Goal: Task Accomplishment & Management: Complete application form

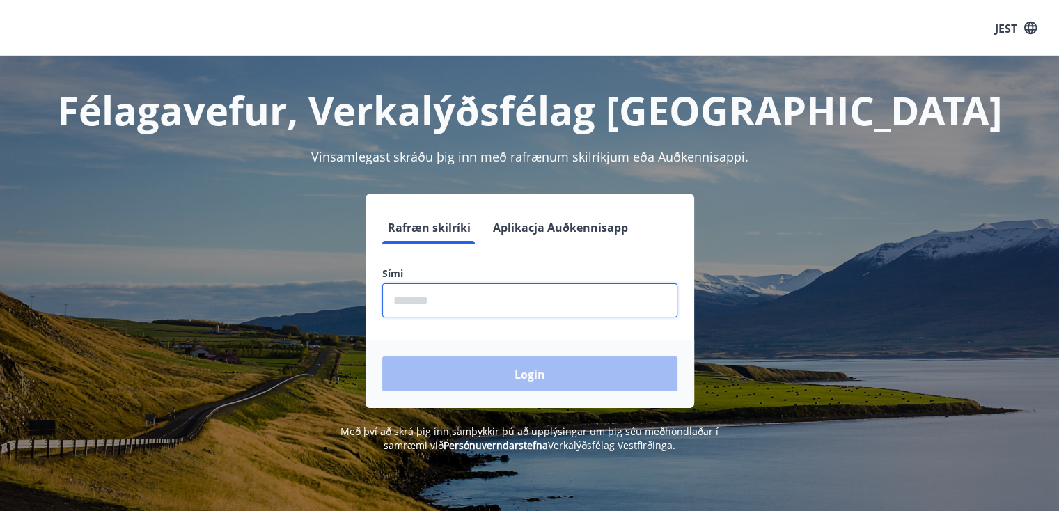
click at [401, 301] on input "phone" at bounding box center [529, 300] width 295 height 34
type input "********"
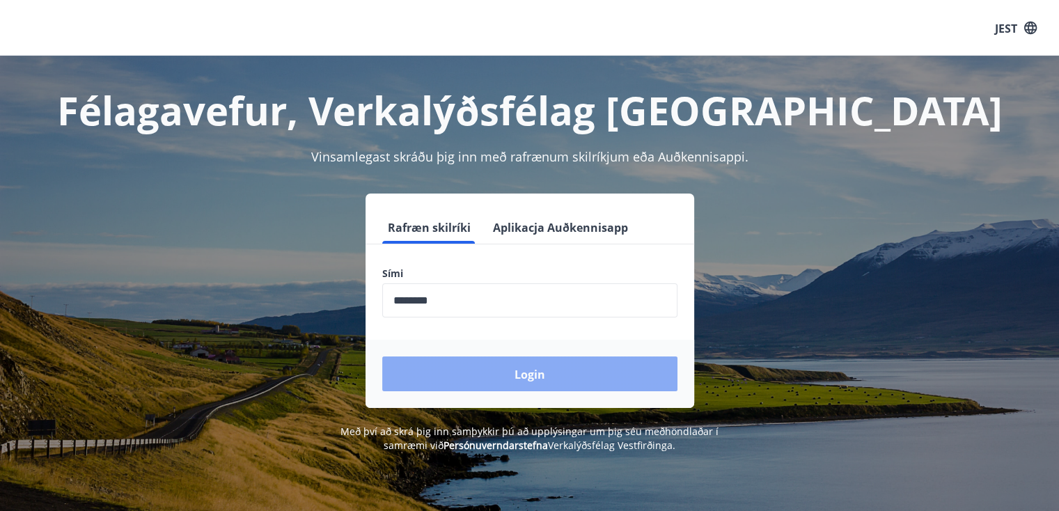
click at [501, 377] on button "Login" at bounding box center [529, 373] width 295 height 35
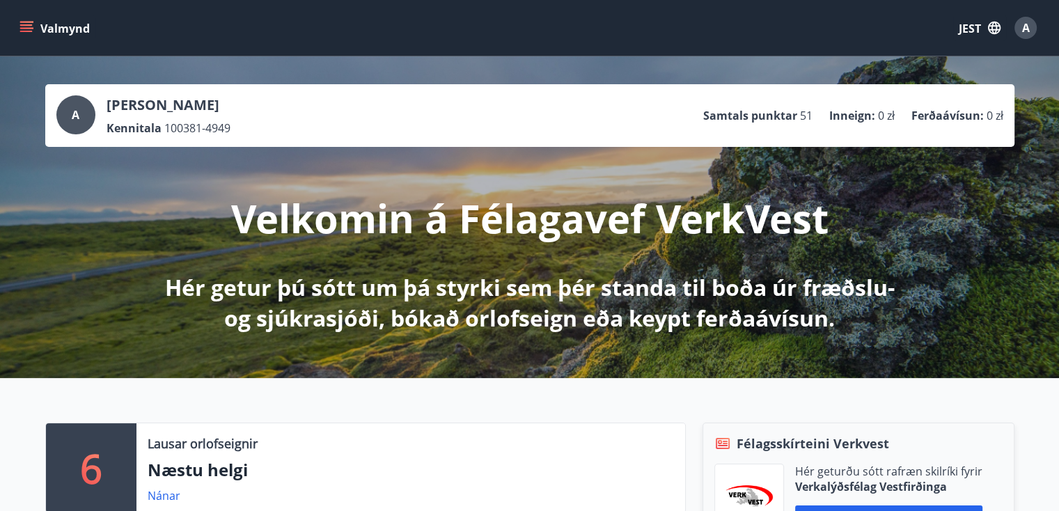
click at [22, 28] on icon "menu" at bounding box center [27, 27] width 15 height 1
click at [992, 22] on icon "button" at bounding box center [994, 28] width 13 height 13
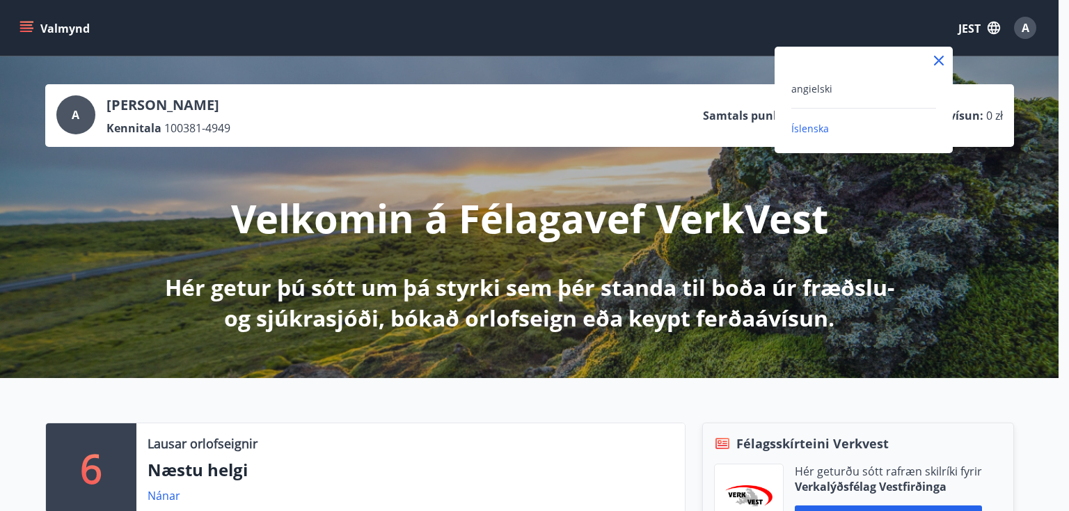
click at [809, 129] on font "Íslenska" at bounding box center [810, 128] width 38 height 13
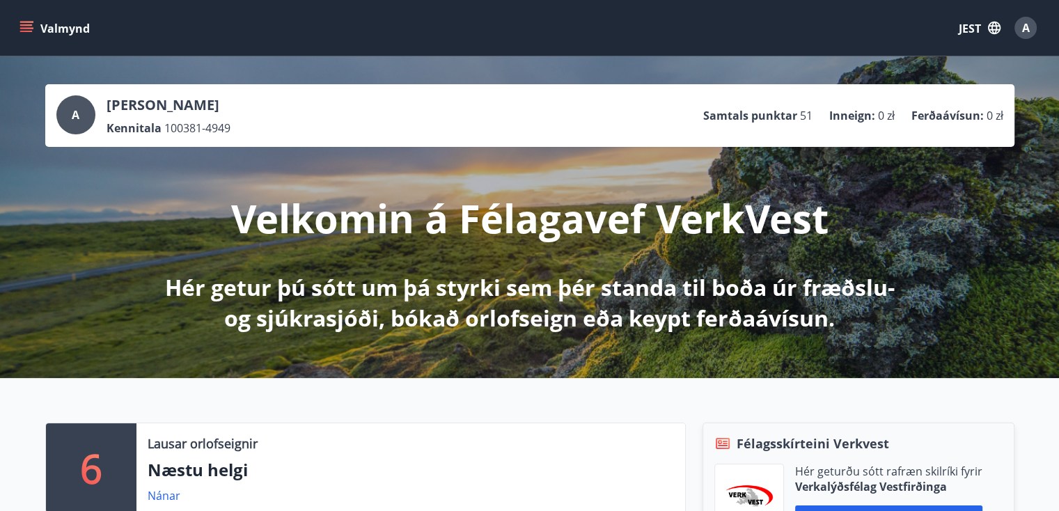
click at [20, 31] on icon "menu" at bounding box center [26, 31] width 13 height 1
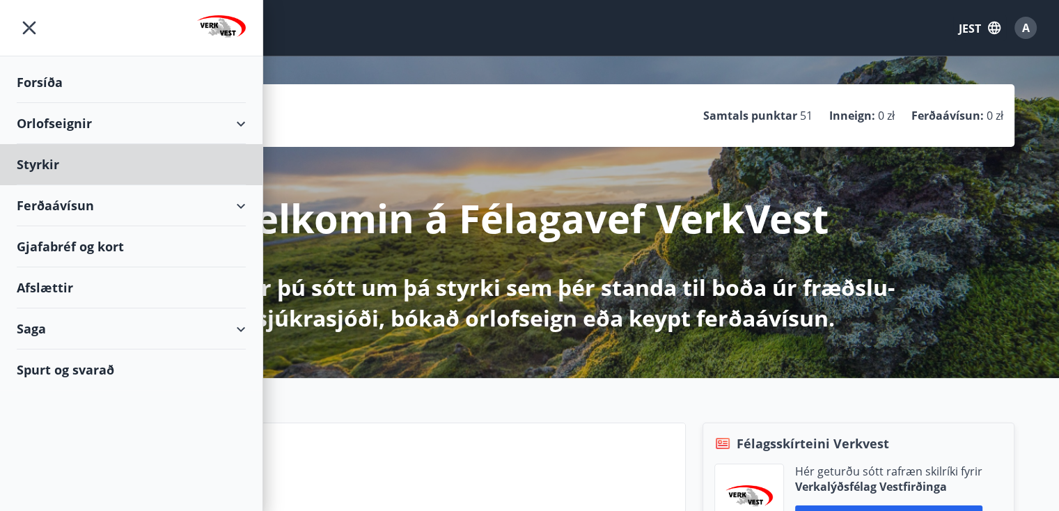
click at [48, 81] on font "Forsíða" at bounding box center [40, 82] width 46 height 17
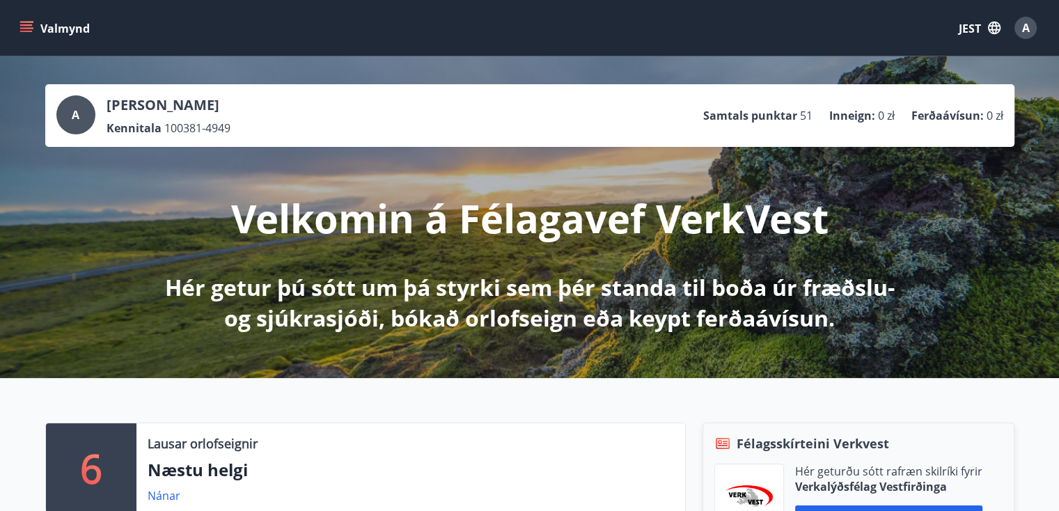
click at [28, 26] on icon "menu" at bounding box center [26, 28] width 14 height 14
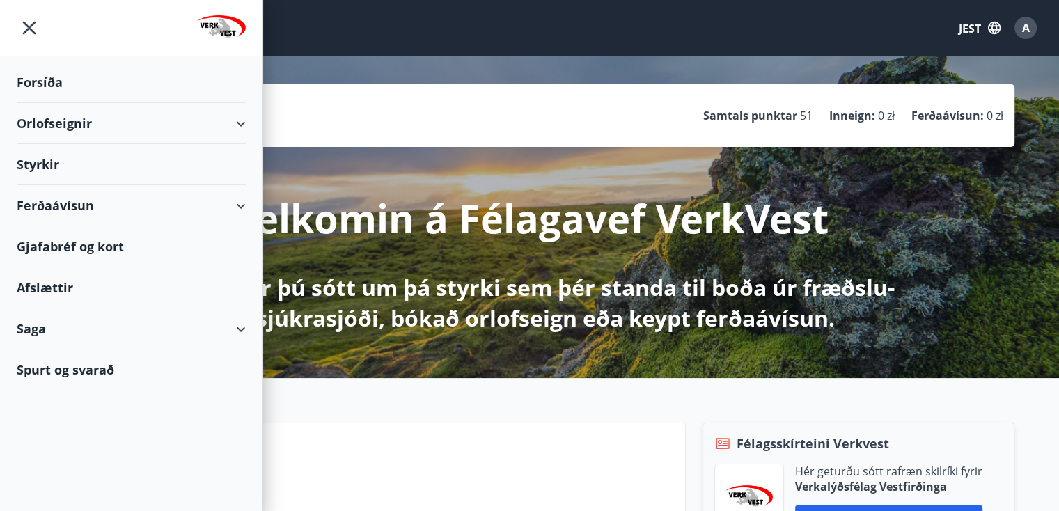
click at [46, 121] on font "Orlofseignir" at bounding box center [54, 123] width 75 height 17
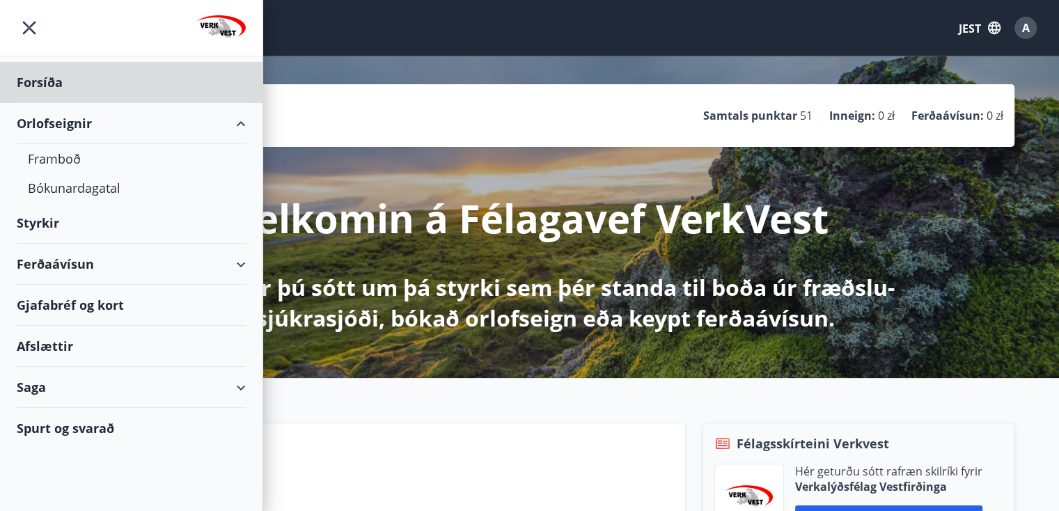
click at [50, 90] on font "Styrkir" at bounding box center [40, 82] width 46 height 17
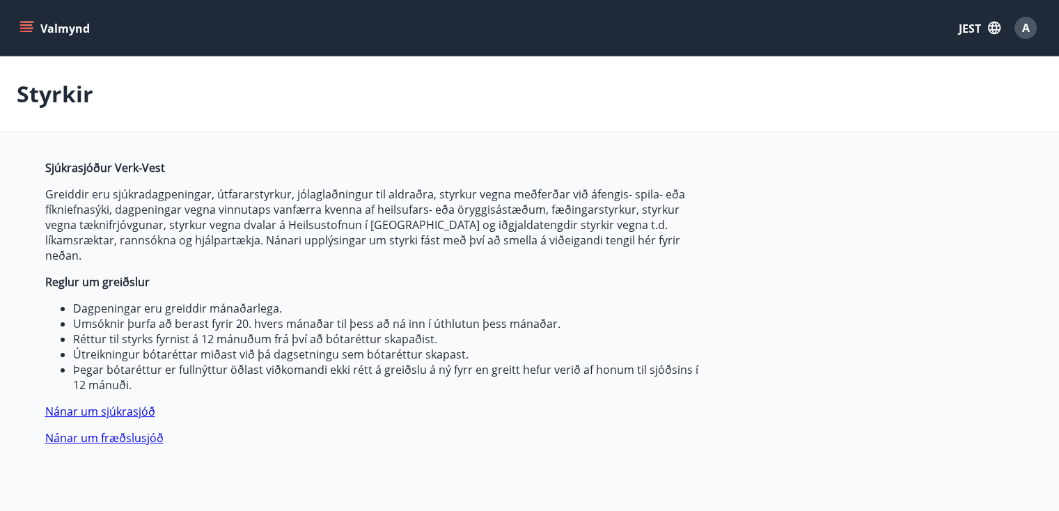
type input "***"
click at [22, 24] on icon "menu" at bounding box center [26, 28] width 14 height 14
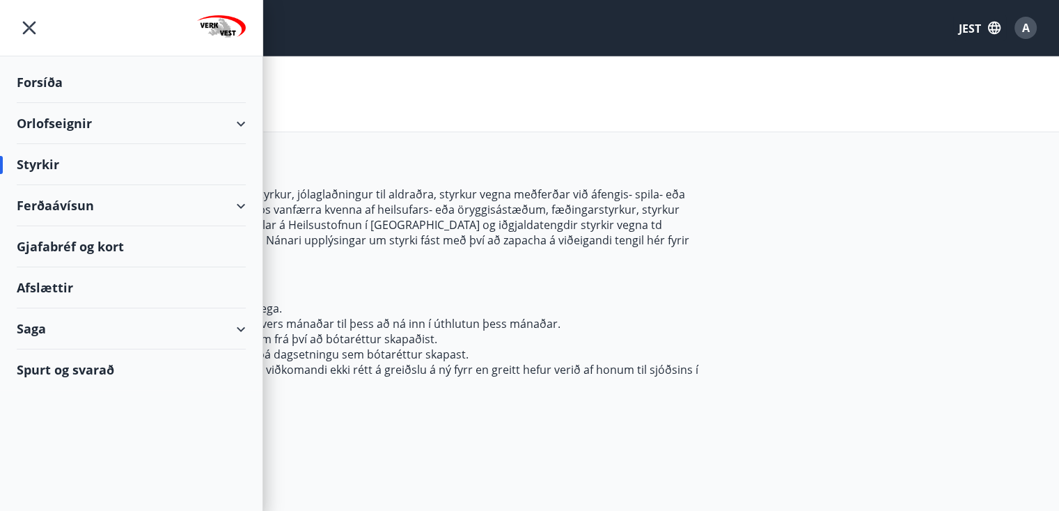
click at [58, 251] on font "Gjafabréf og kort" at bounding box center [70, 246] width 107 height 17
click at [26, 328] on font "Saga" at bounding box center [31, 328] width 29 height 17
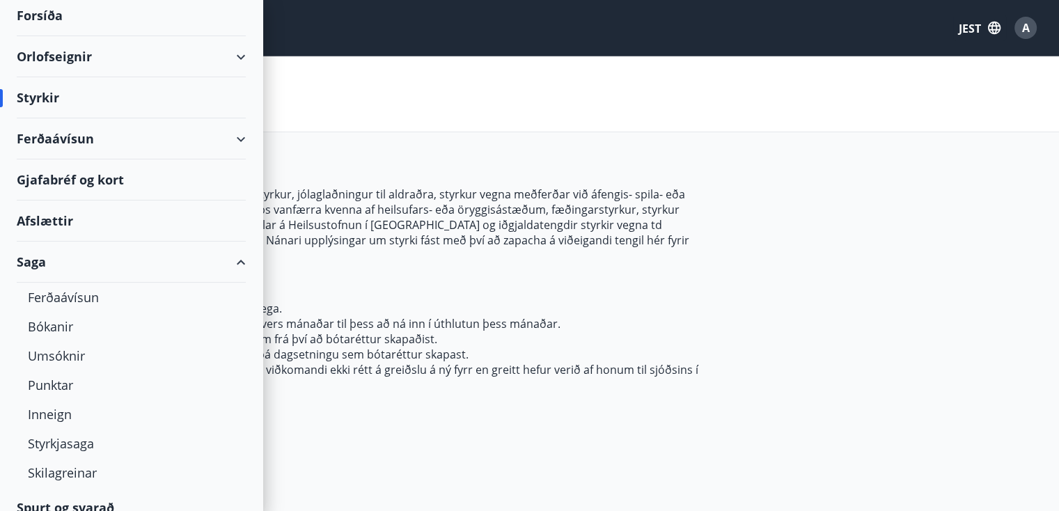
scroll to position [82, 0]
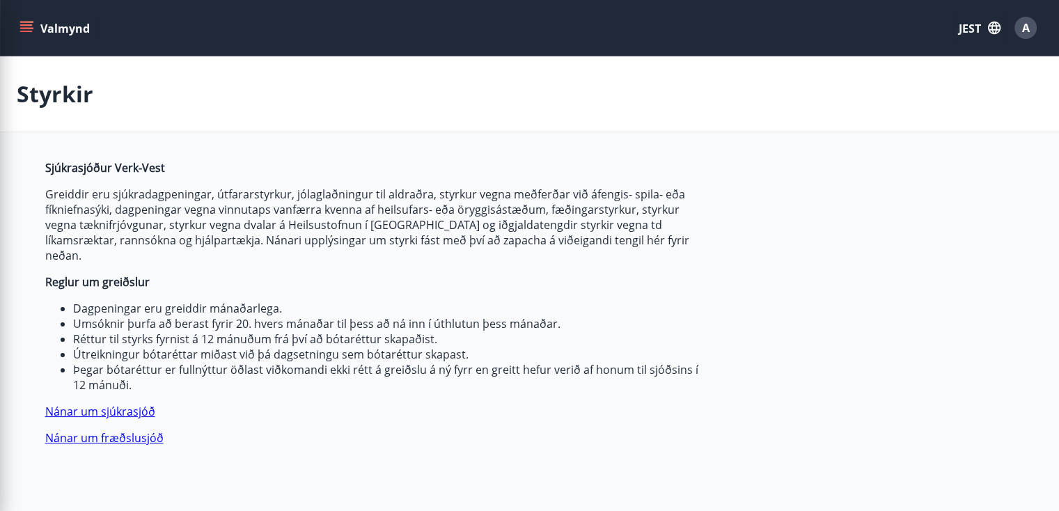
click at [371, 79] on div "Styrkir" at bounding box center [529, 94] width 1059 height 76
click at [58, 27] on font "Valmynd" at bounding box center [64, 28] width 49 height 15
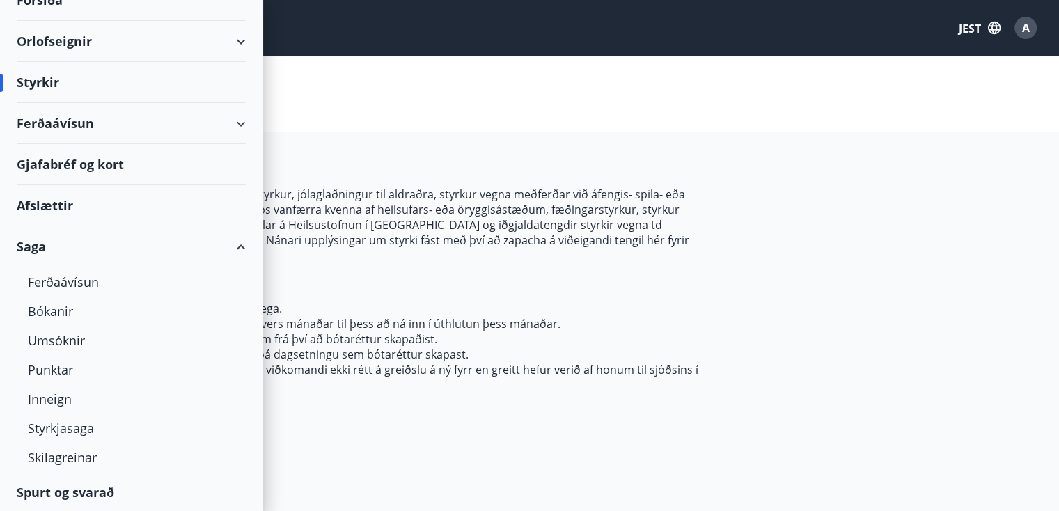
click at [53, 198] on font "Afslættir" at bounding box center [45, 205] width 56 height 17
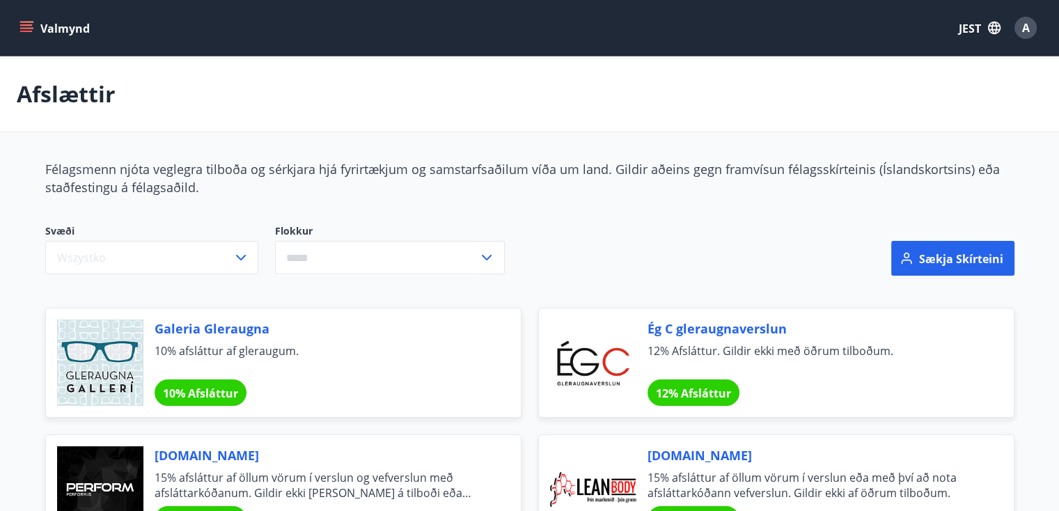
click at [56, 28] on font "Valmynd" at bounding box center [64, 28] width 49 height 15
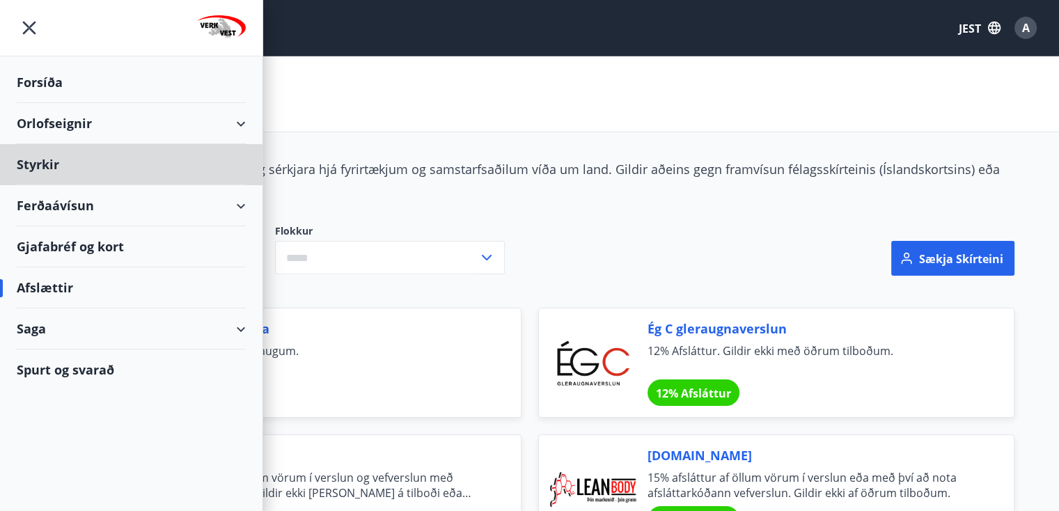
click at [47, 84] on font "Forsíða" at bounding box center [40, 82] width 46 height 17
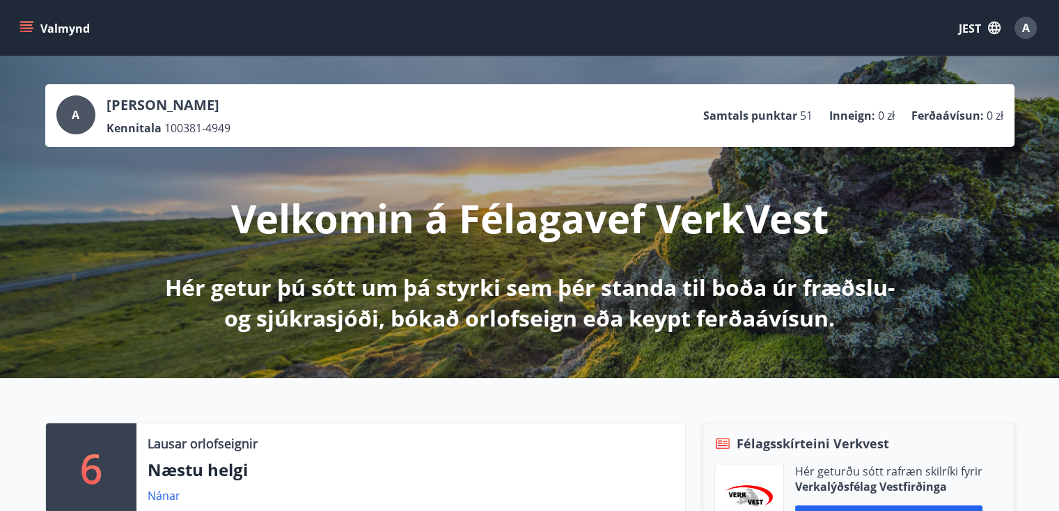
click at [77, 113] on font "A" at bounding box center [76, 114] width 8 height 15
click at [52, 31] on font "Valmynd" at bounding box center [64, 28] width 49 height 15
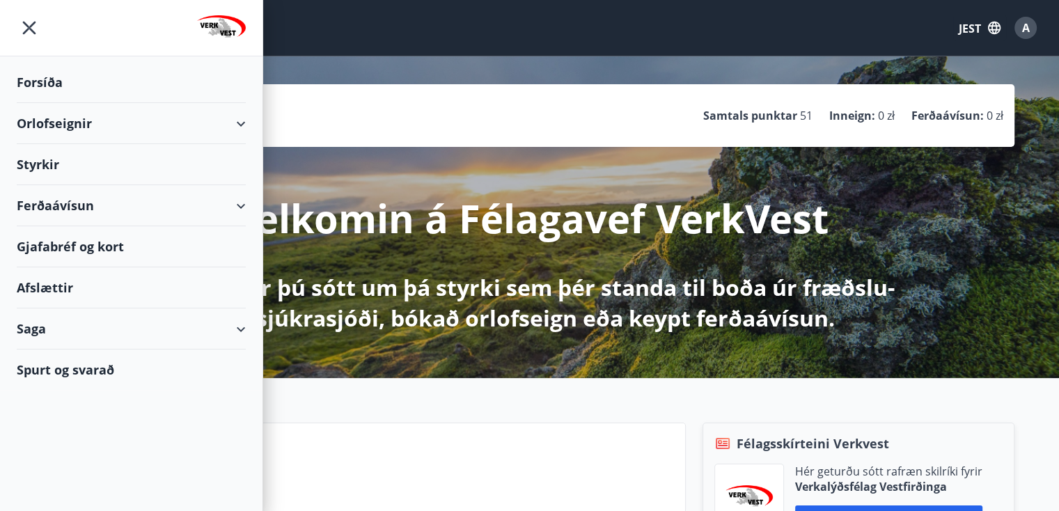
click at [214, 24] on img at bounding box center [221, 29] width 49 height 28
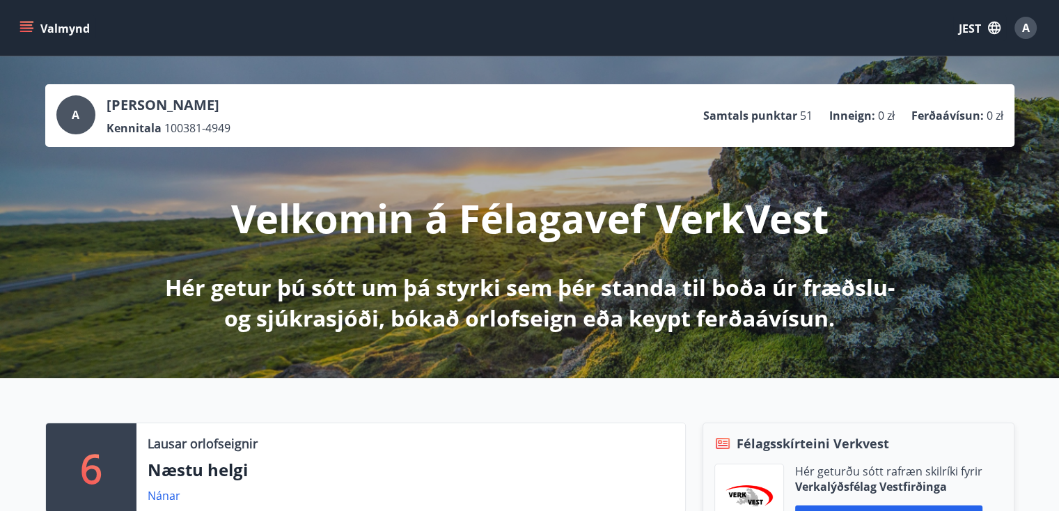
click at [55, 21] on font "Valmynd" at bounding box center [64, 28] width 49 height 15
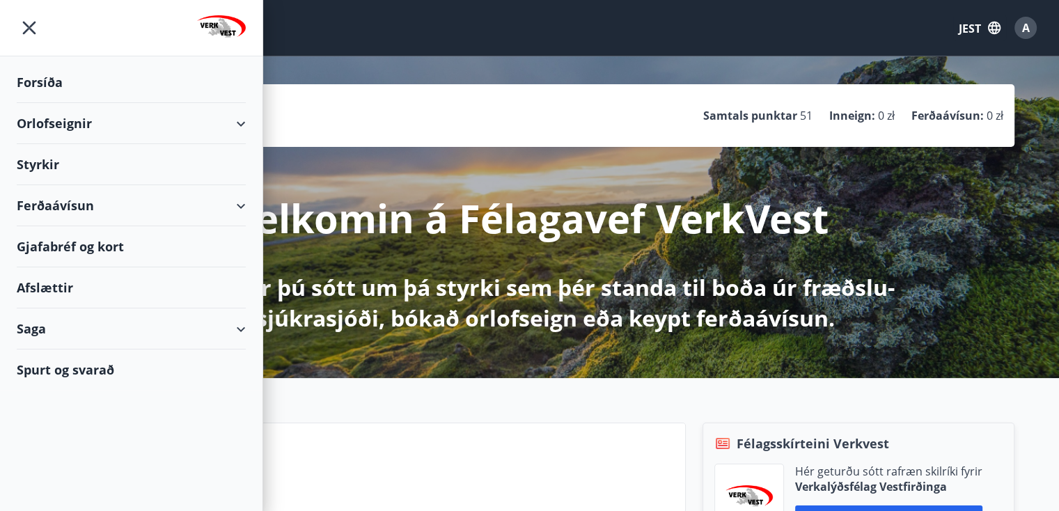
click at [64, 127] on font "Orlofseignir" at bounding box center [54, 123] width 75 height 17
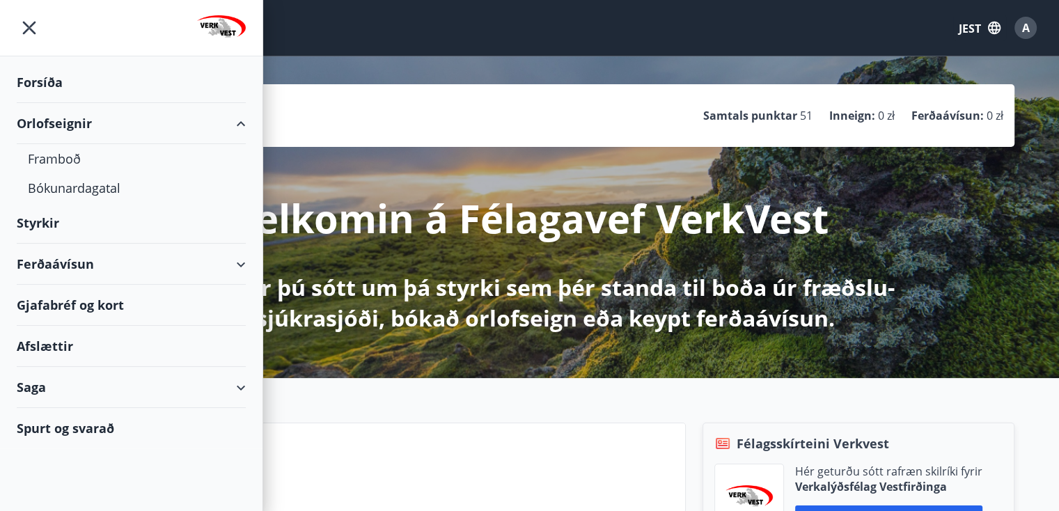
click at [54, 257] on font "Ferðaávísun" at bounding box center [55, 263] width 77 height 17
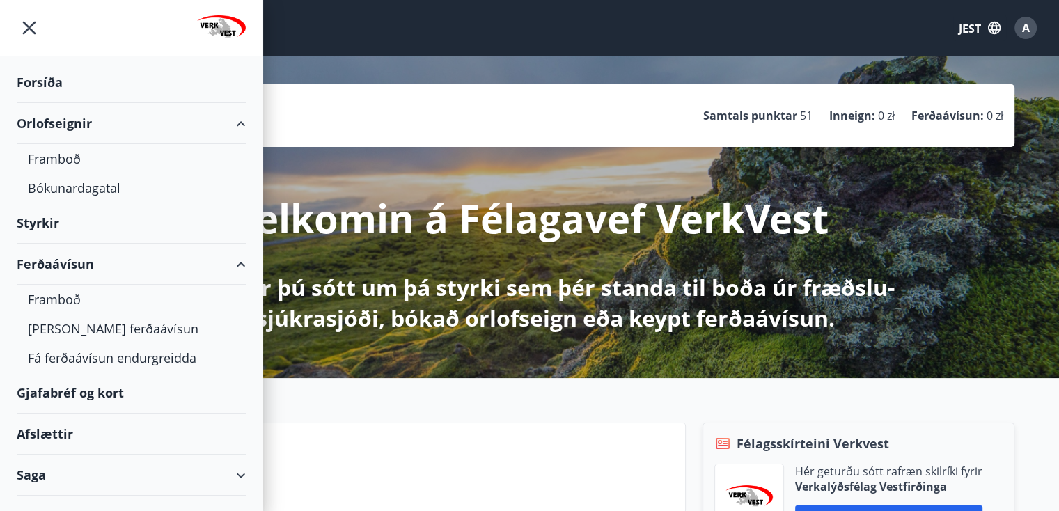
click at [67, 432] on font "Afslættir" at bounding box center [45, 433] width 56 height 17
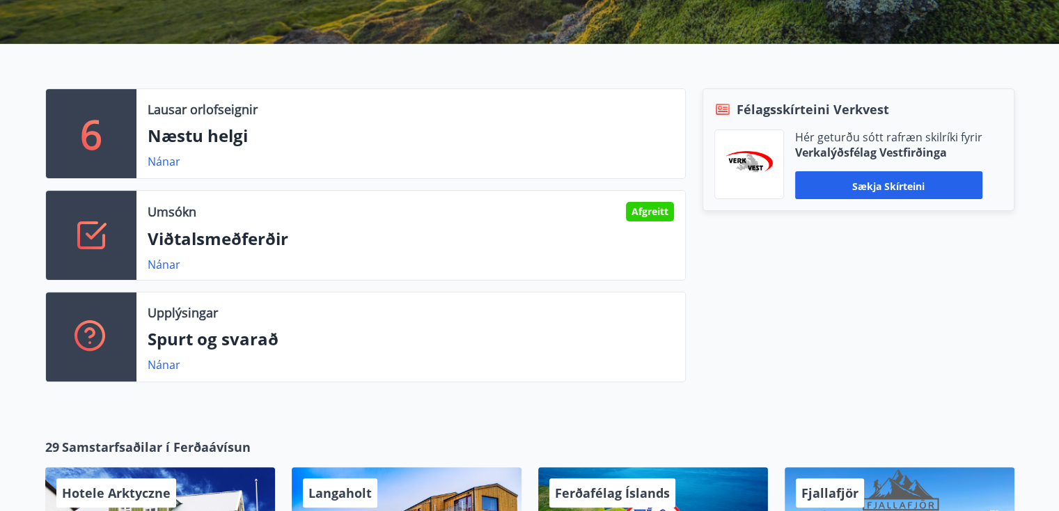
scroll to position [362, 0]
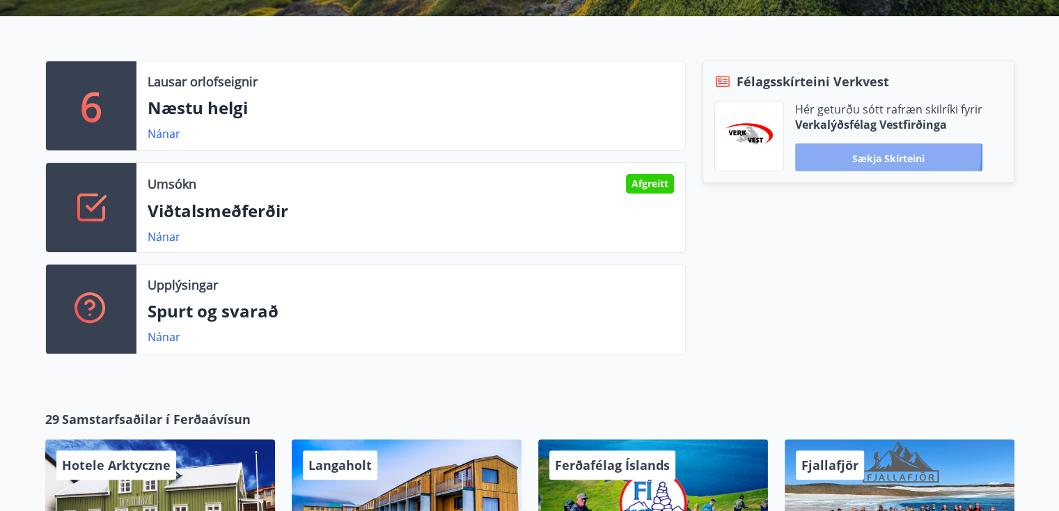
click at [830, 151] on button "Sækja skírteini" at bounding box center [888, 157] width 187 height 28
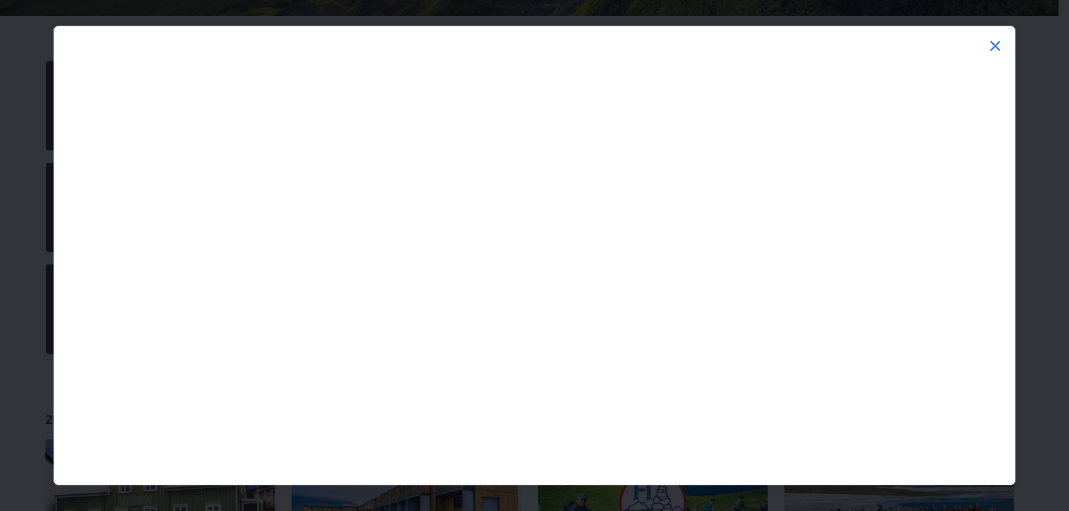
click at [995, 49] on icon at bounding box center [995, 46] width 17 height 17
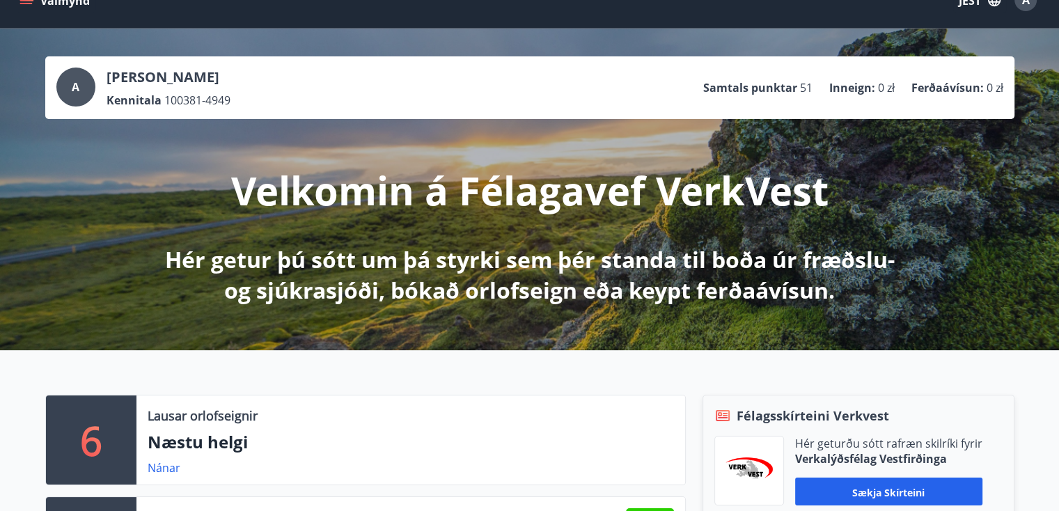
scroll to position [0, 0]
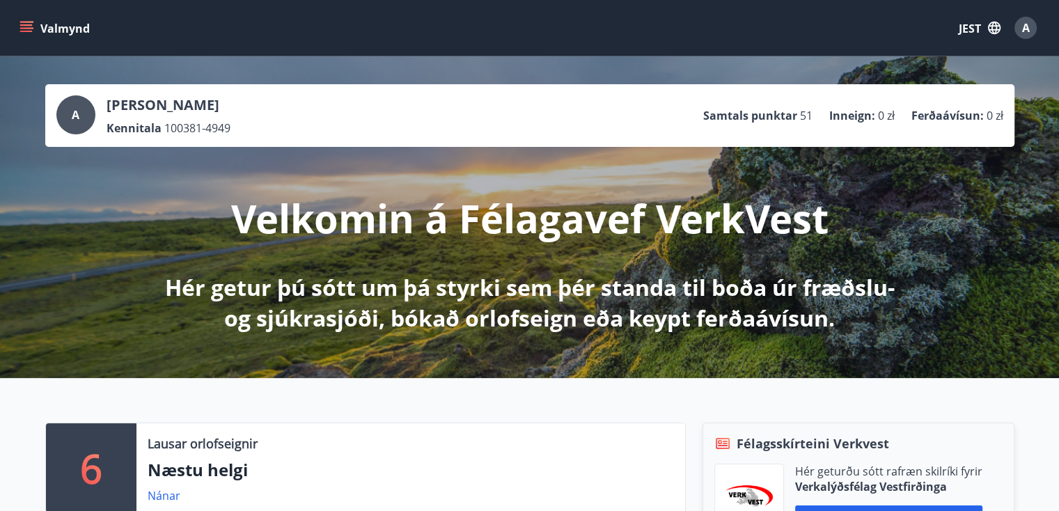
click at [33, 31] on button "Valmynd" at bounding box center [56, 27] width 79 height 25
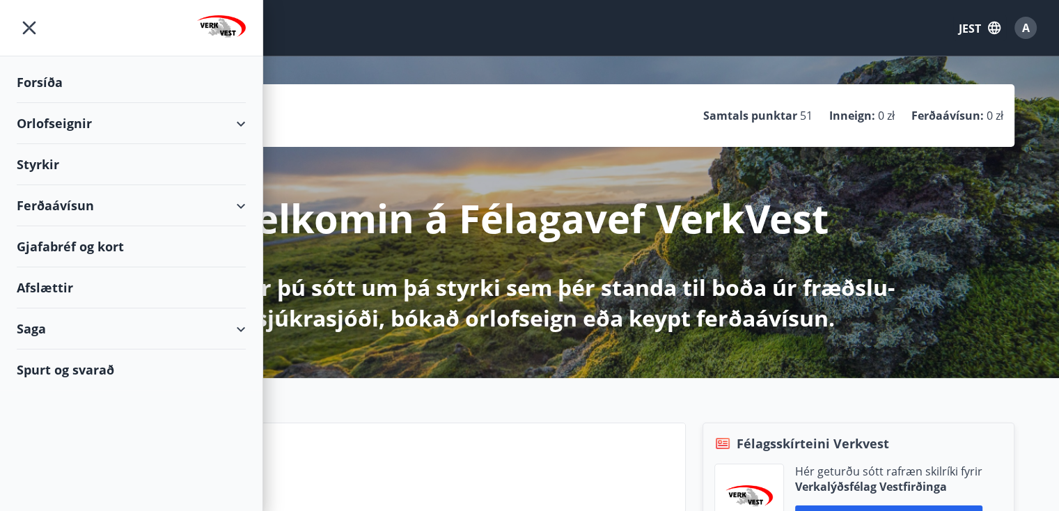
click at [31, 25] on icon "menu" at bounding box center [29, 28] width 13 height 13
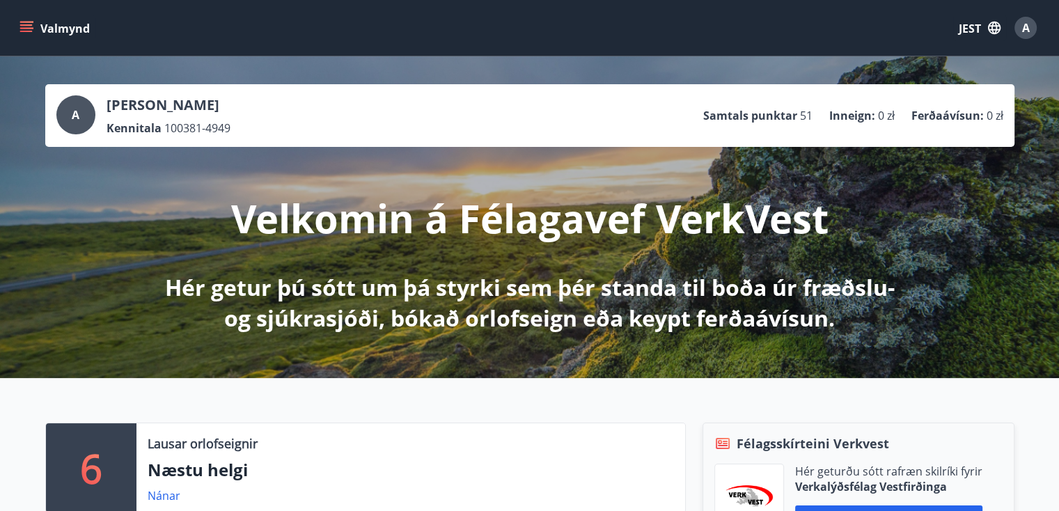
click at [31, 26] on icon "menu" at bounding box center [26, 24] width 13 height 1
click at [393, 31] on div "Valmynd JEST A" at bounding box center [529, 27] width 1025 height 33
click at [1022, 29] on font "A" at bounding box center [1026, 27] width 8 height 15
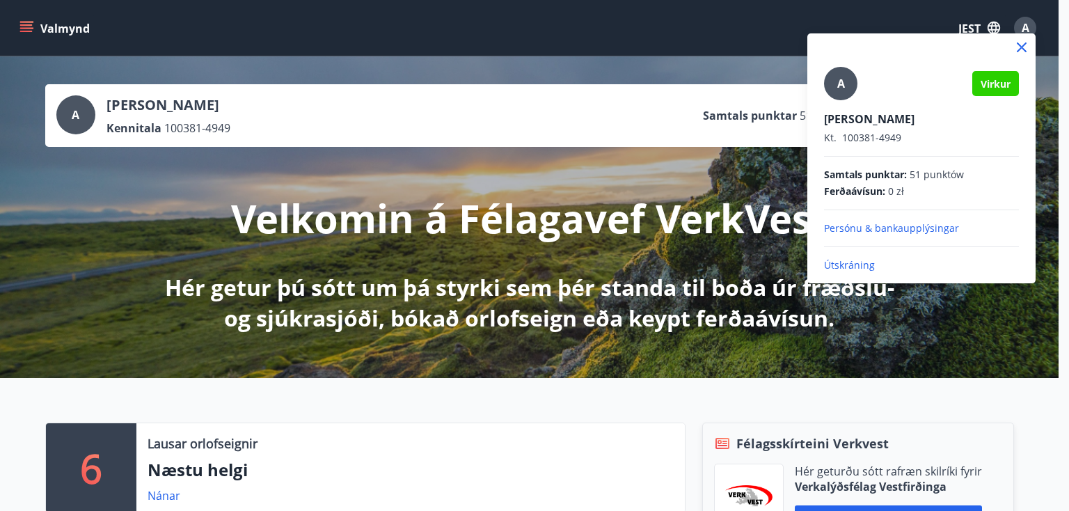
click at [899, 230] on font "Persónu & bankaupplýsingar" at bounding box center [891, 227] width 135 height 13
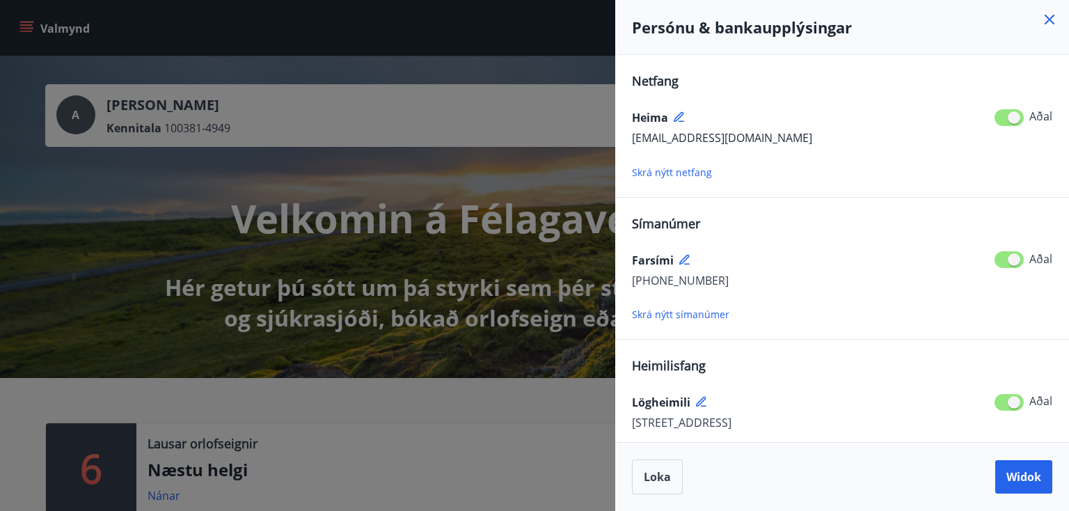
click at [28, 22] on div at bounding box center [534, 255] width 1069 height 511
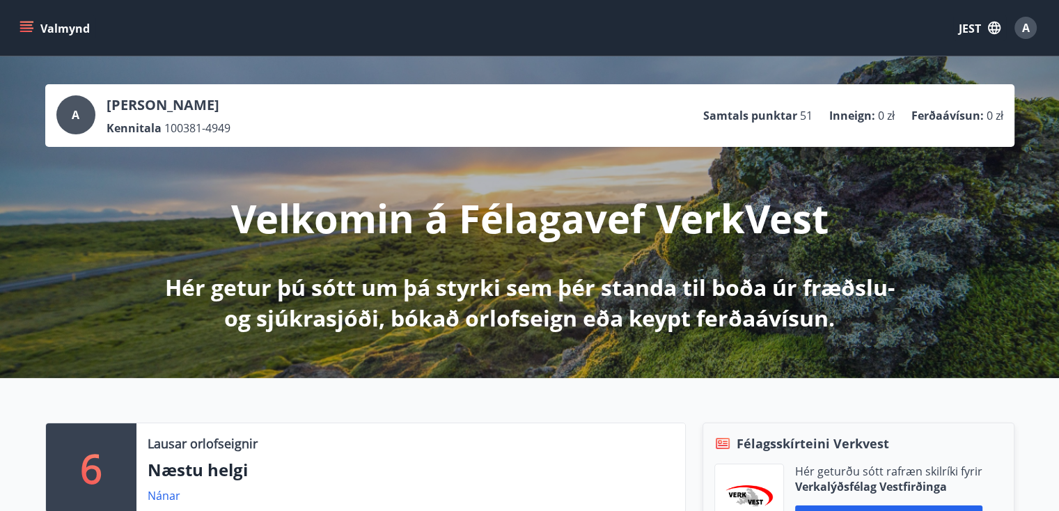
click at [28, 22] on icon "menu" at bounding box center [27, 22] width 15 height 1
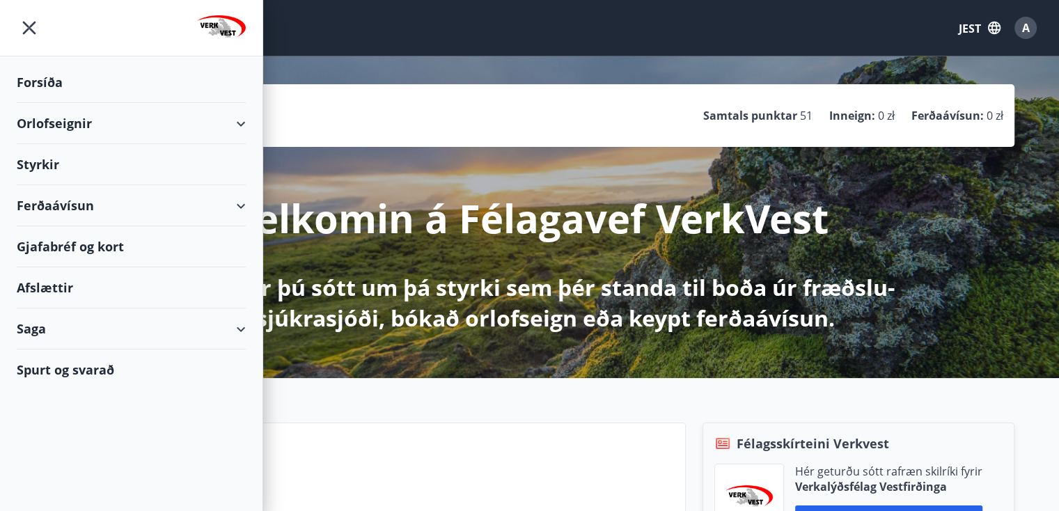
click at [50, 76] on font "Forsíða" at bounding box center [40, 82] width 46 height 17
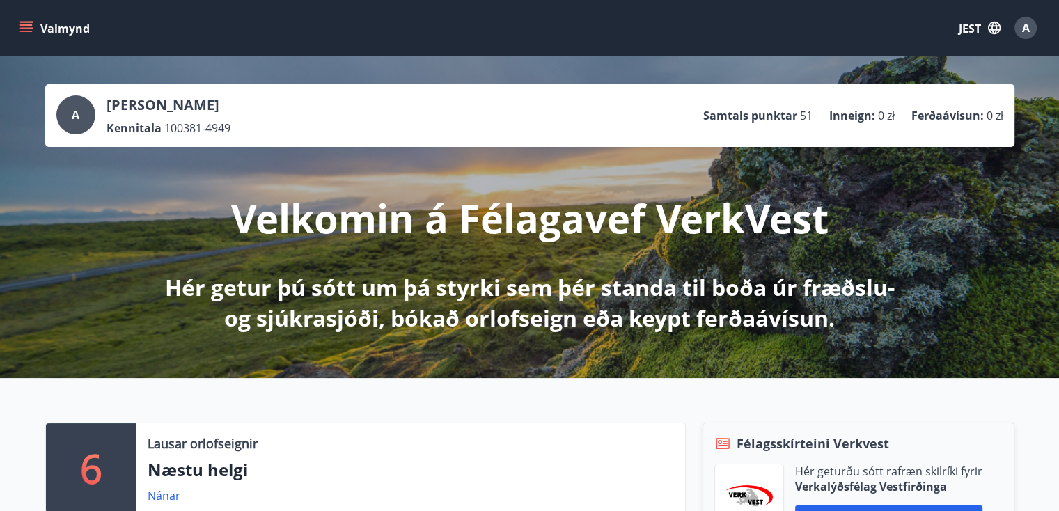
click at [30, 26] on icon "menu" at bounding box center [26, 28] width 14 height 14
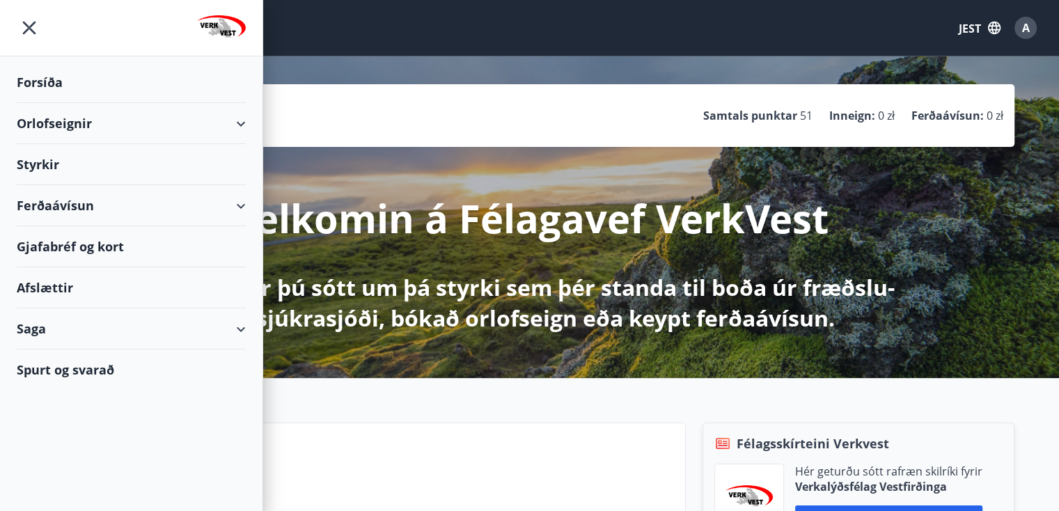
click at [31, 125] on font "Orlofseignir" at bounding box center [54, 123] width 75 height 17
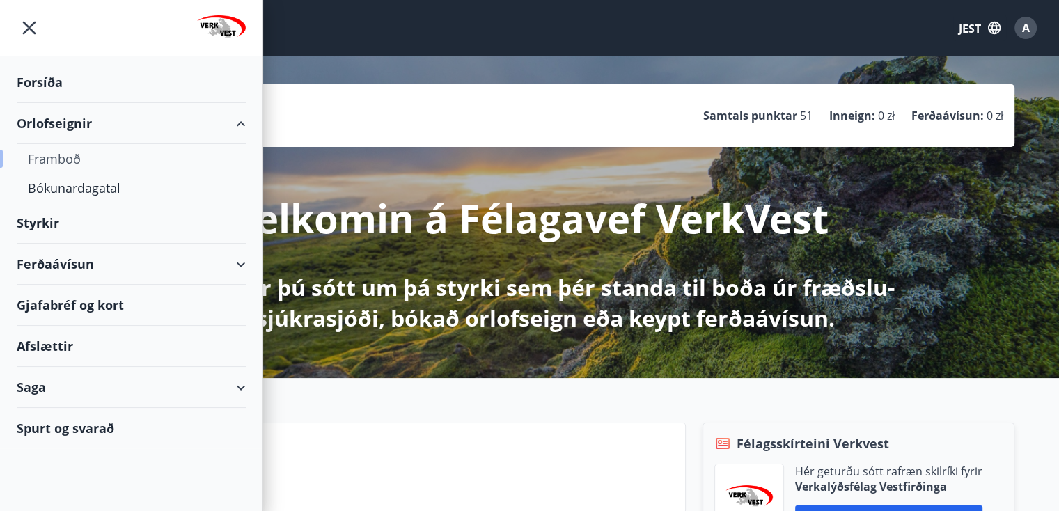
click at [38, 161] on font "Framboð" at bounding box center [54, 158] width 53 height 17
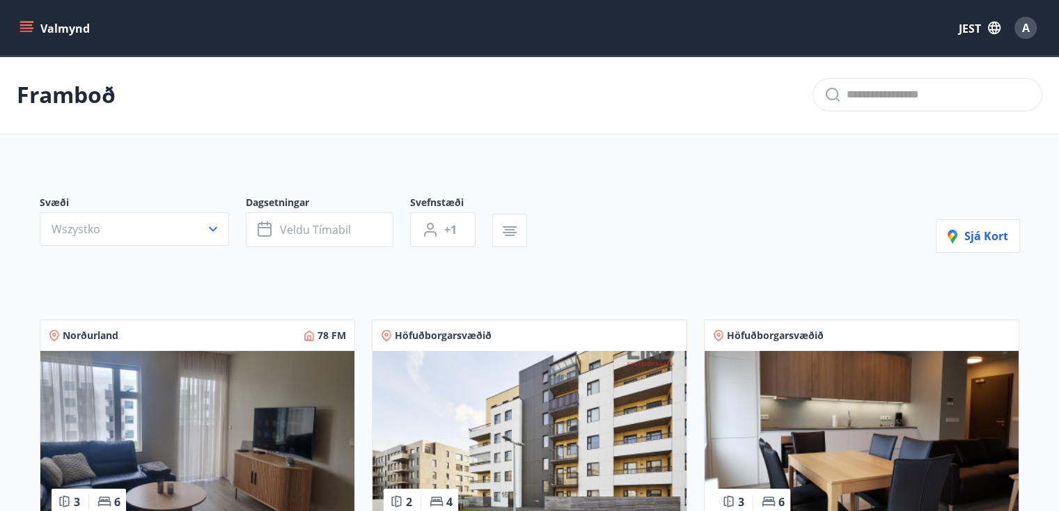
click at [29, 30] on icon "menu" at bounding box center [26, 28] width 14 height 14
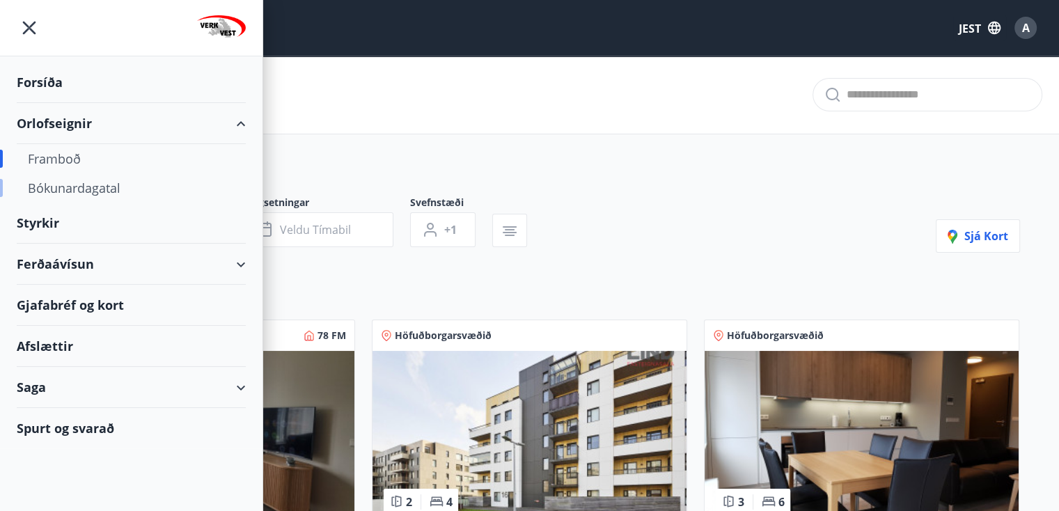
click at [42, 188] on font "Bókunardagatal" at bounding box center [74, 188] width 93 height 17
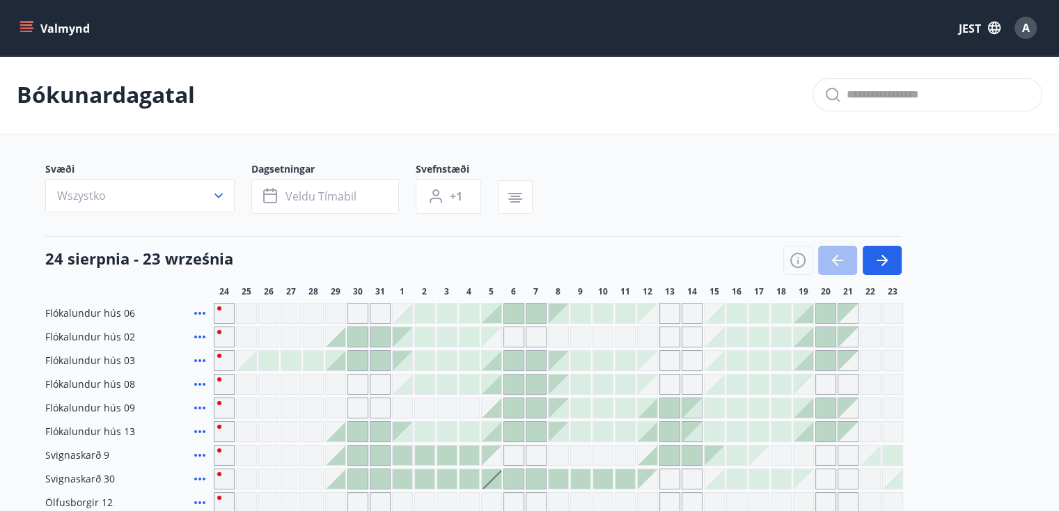
click at [24, 25] on icon "menu" at bounding box center [26, 24] width 13 height 1
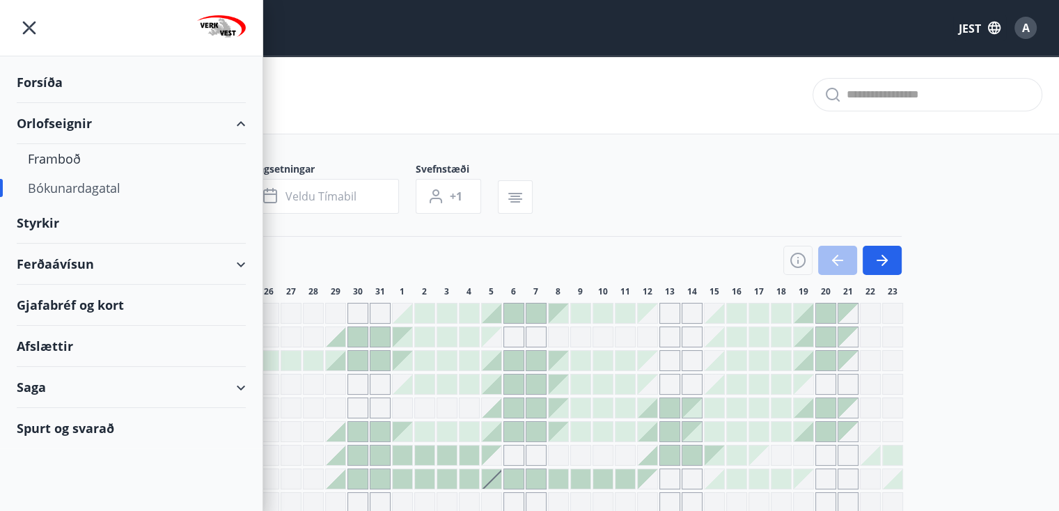
click at [33, 90] on font "Styrkir" at bounding box center [40, 82] width 46 height 17
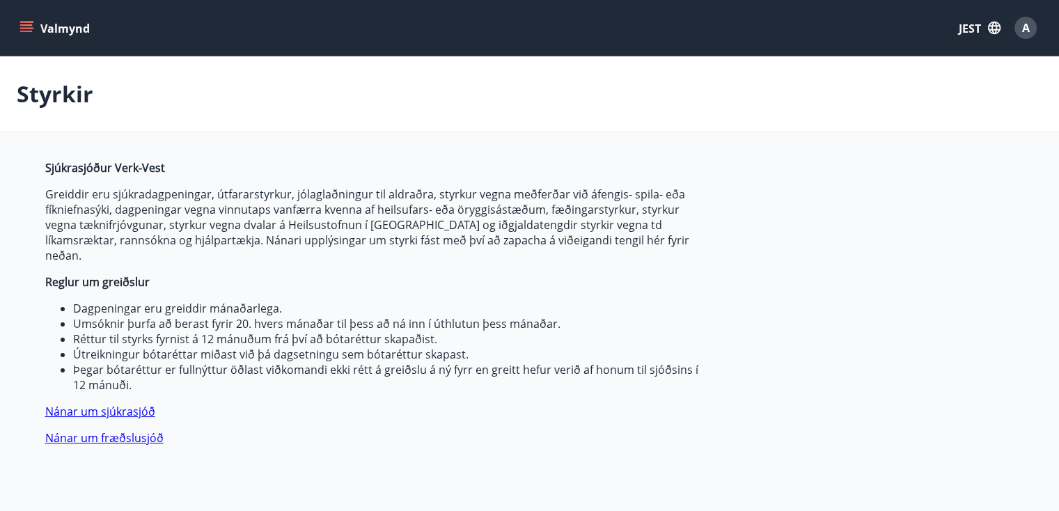
type input "***"
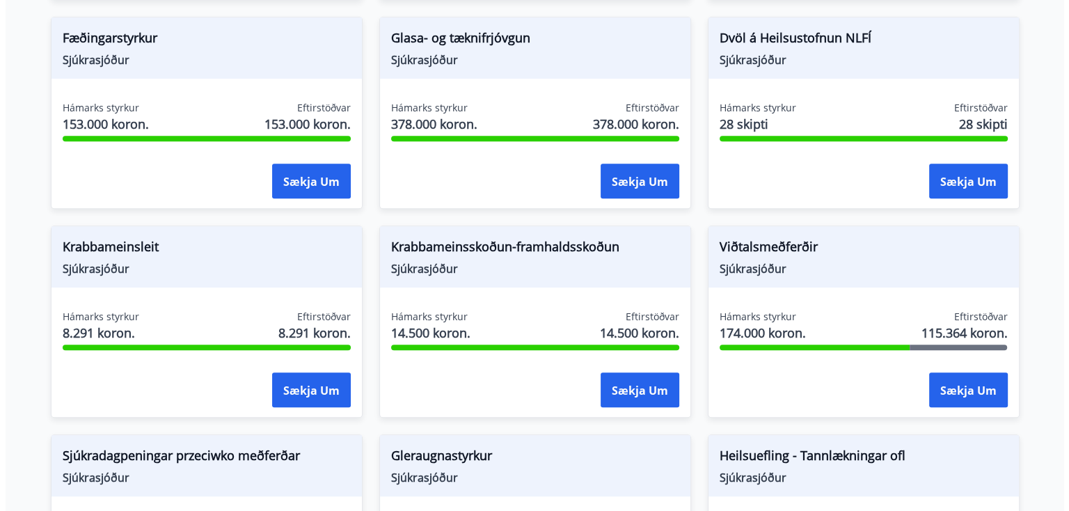
scroll to position [835, 0]
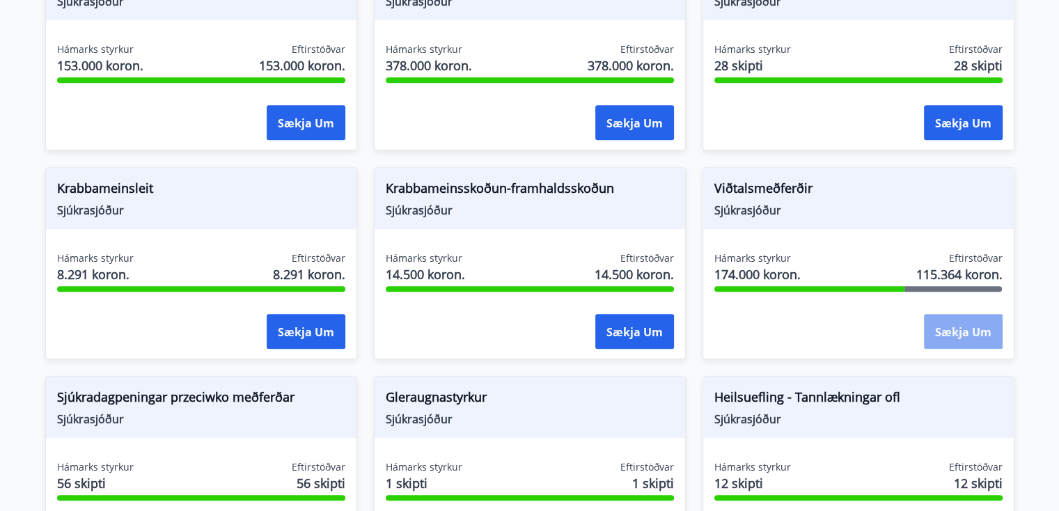
click at [962, 324] on font "Sækja um" at bounding box center [963, 331] width 56 height 15
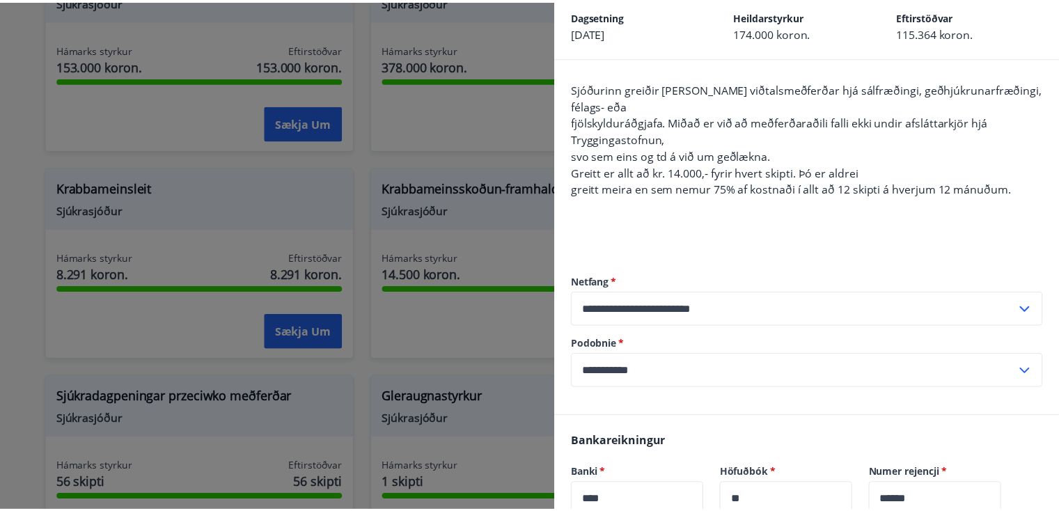
scroll to position [0, 0]
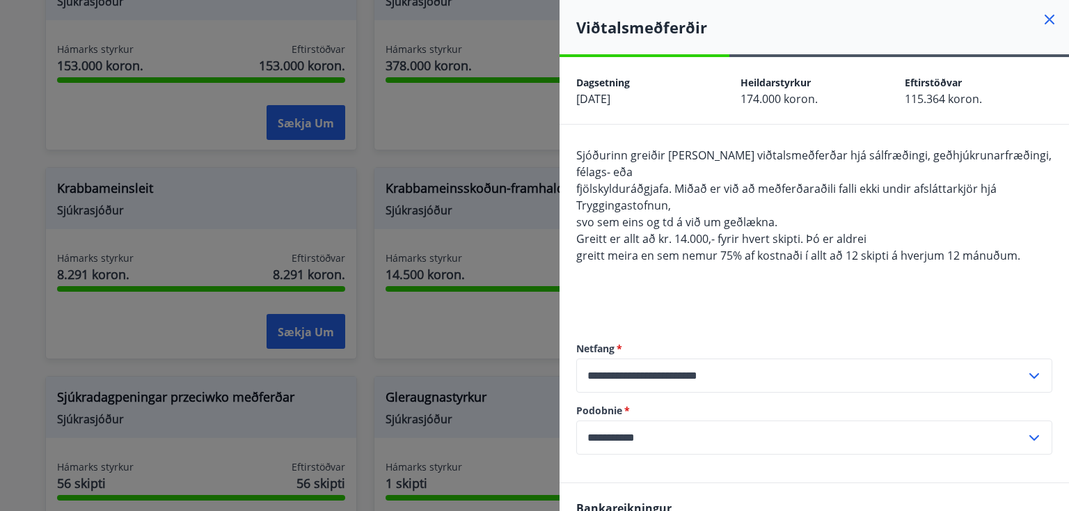
click at [1045, 17] on icon at bounding box center [1050, 20] width 10 height 10
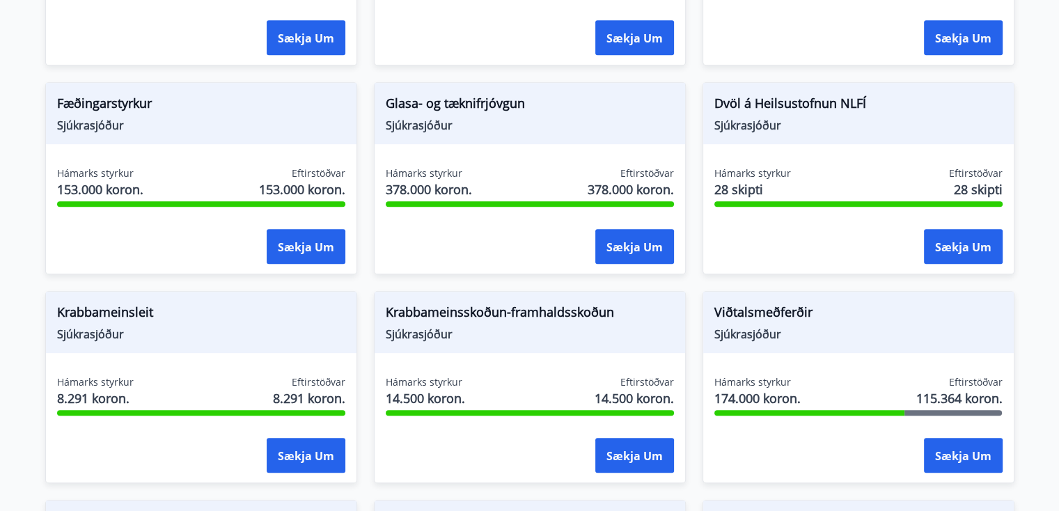
scroll to position [683, 0]
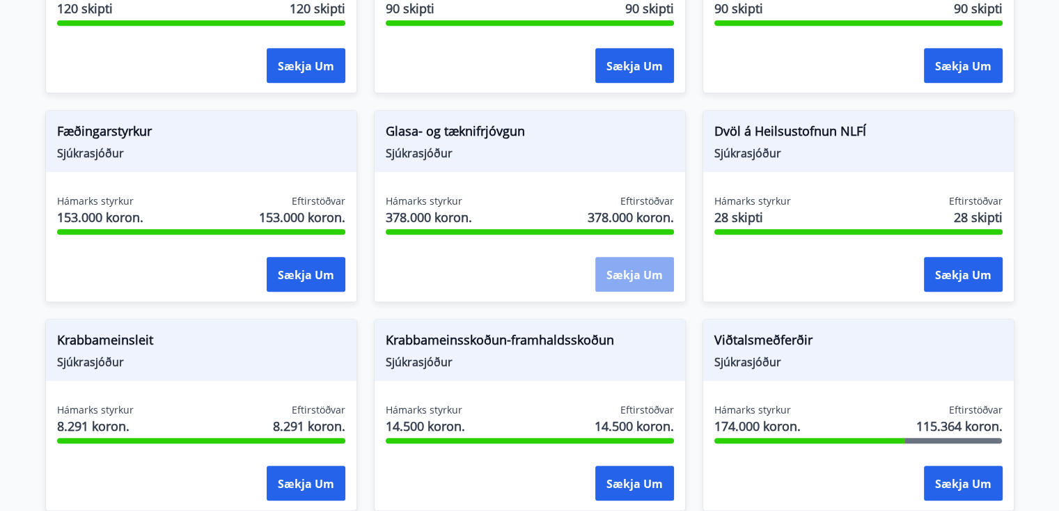
click at [622, 267] on font "Sækja um" at bounding box center [634, 274] width 56 height 15
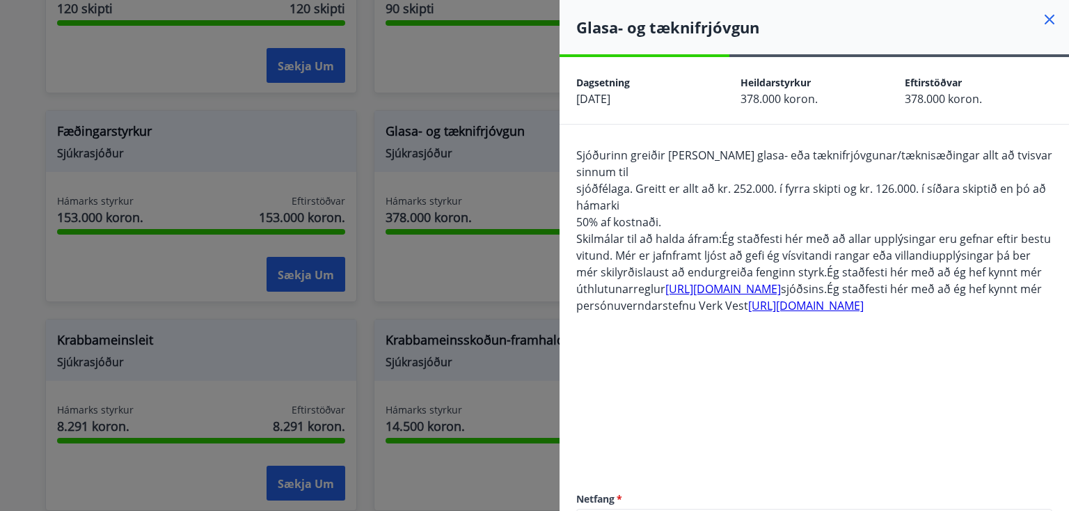
click at [1041, 17] on icon at bounding box center [1049, 19] width 17 height 17
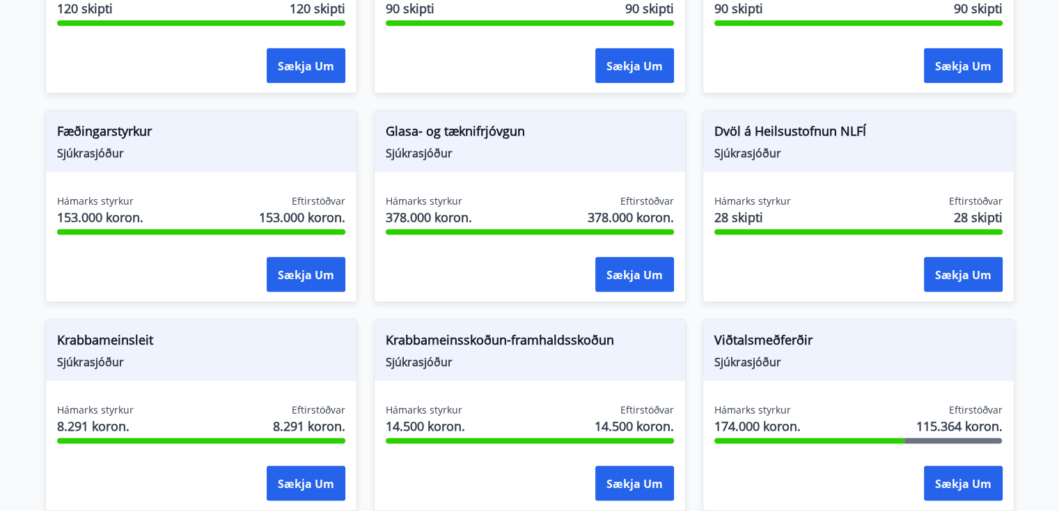
click at [830, 122] on font "Dvöl á Heilsustofnun NLFÍ" at bounding box center [790, 130] width 152 height 17
click at [948, 267] on font "Sækja um" at bounding box center [963, 274] width 56 height 15
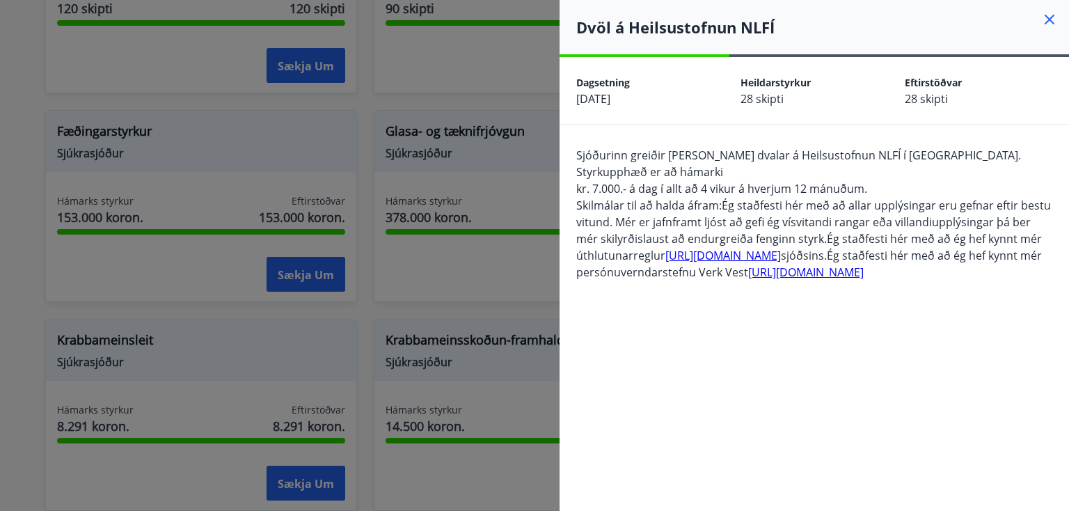
click at [1045, 19] on icon at bounding box center [1050, 20] width 10 height 10
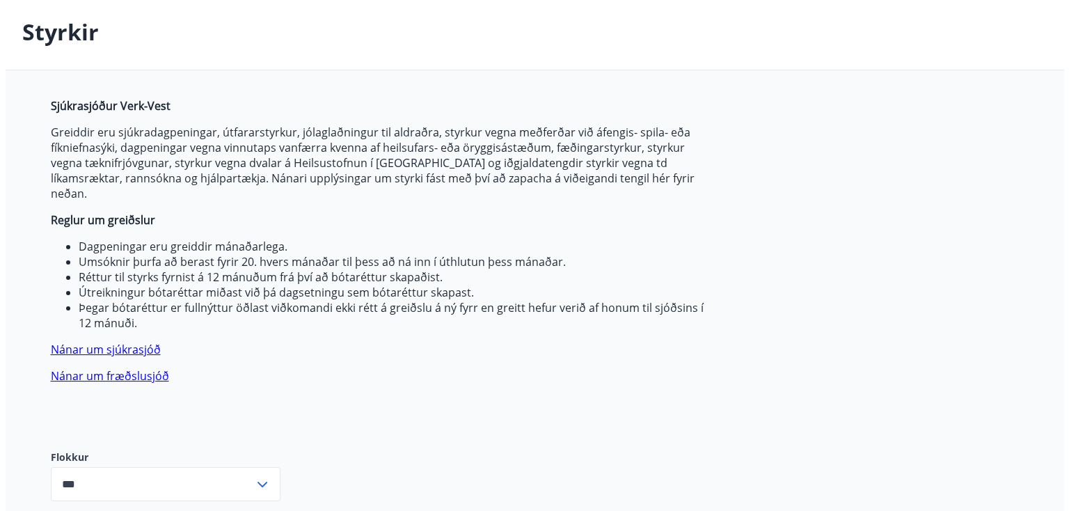
scroll to position [0, 0]
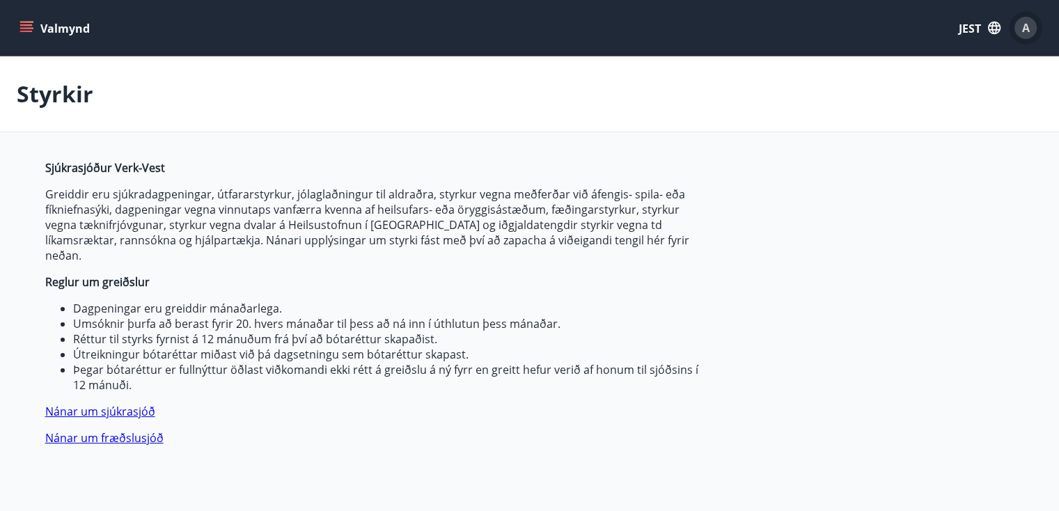
click at [1019, 29] on div "A" at bounding box center [1025, 28] width 22 height 22
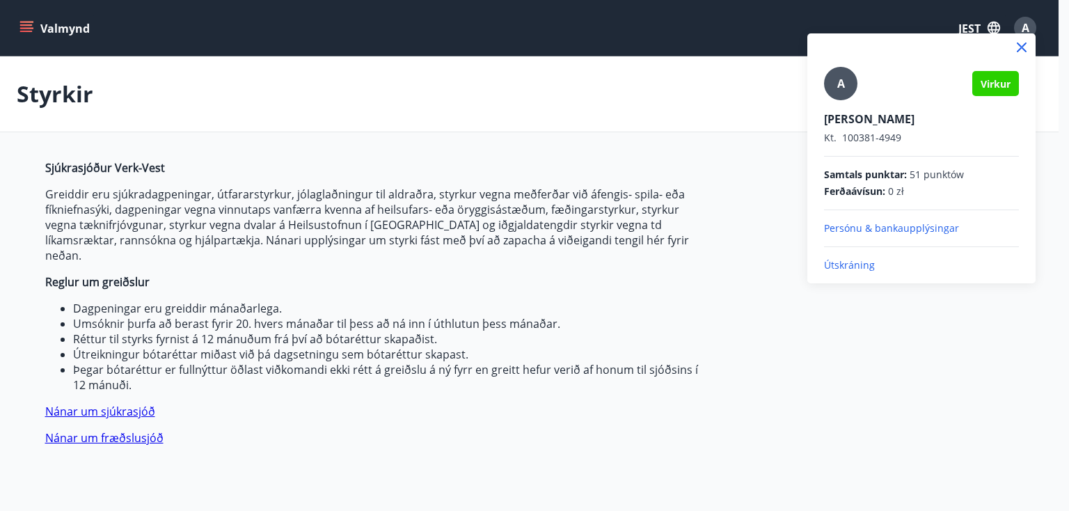
click at [857, 262] on font "Útskráning" at bounding box center [849, 264] width 51 height 13
